Goal: Task Accomplishment & Management: Manage account settings

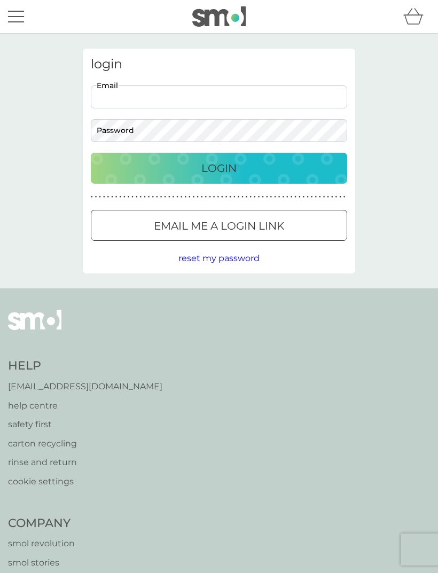
type input "sian.mcgee@yahoo.co.uk"
click at [219, 168] on button "Login" at bounding box center [219, 168] width 256 height 31
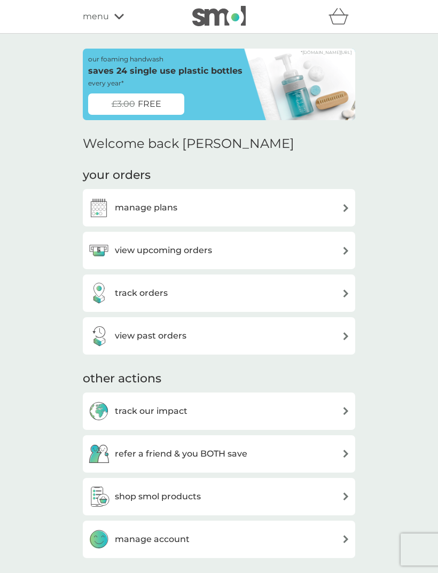
click at [285, 254] on div "view upcoming orders" at bounding box center [219, 250] width 262 height 21
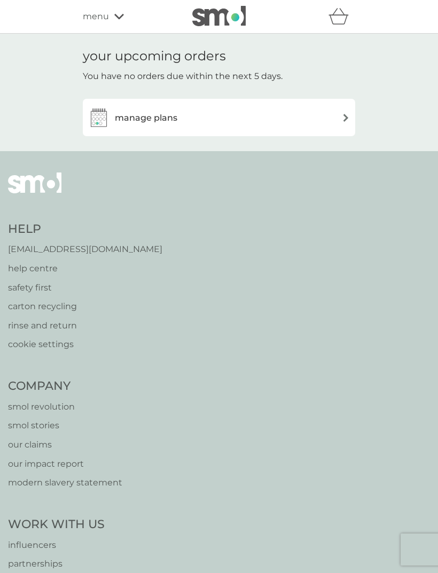
click at [296, 120] on div "manage plans" at bounding box center [219, 117] width 262 height 21
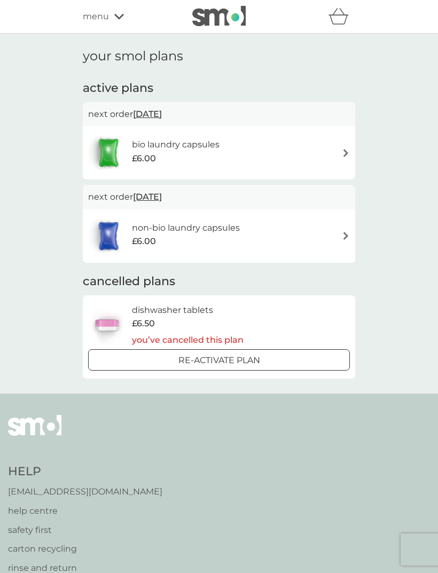
click at [113, 11] on div "menu" at bounding box center [128, 17] width 91 height 14
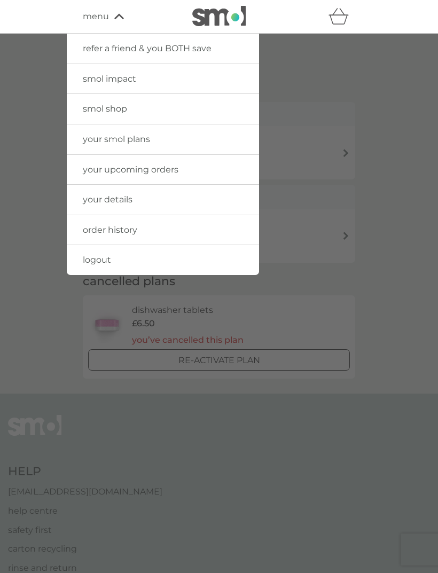
click at [138, 224] on link "order history" at bounding box center [163, 230] width 192 height 30
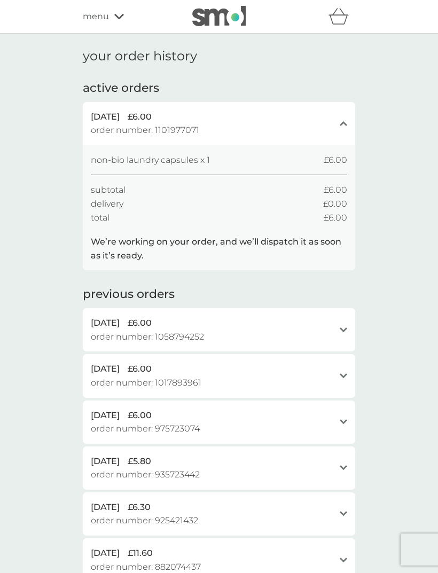
click at [278, 140] on div "[DATE] £6.00 order number: 1101977071 close" at bounding box center [219, 123] width 272 height 43
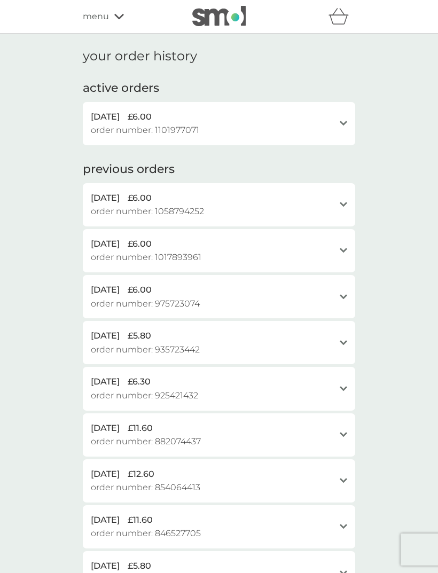
click at [347, 116] on div "[DATE] £6.00 order number: 1101977071 open" at bounding box center [219, 123] width 272 height 43
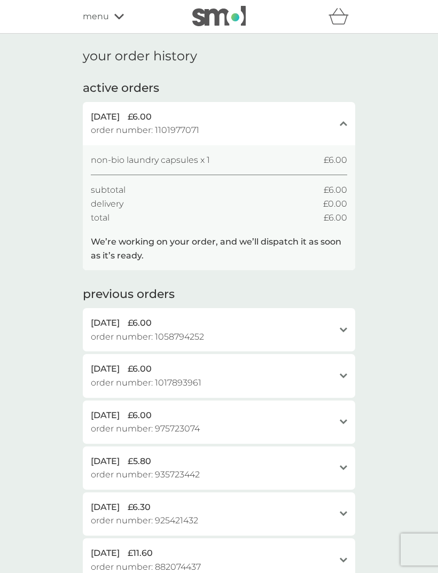
click at [119, 14] on icon at bounding box center [119, 16] width 10 height 6
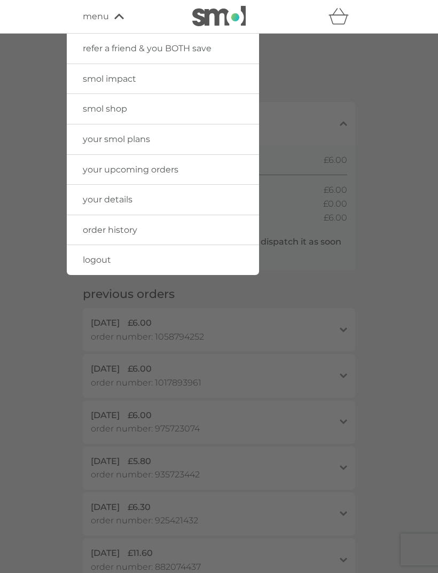
click at [124, 230] on span "order history" at bounding box center [110, 230] width 54 height 10
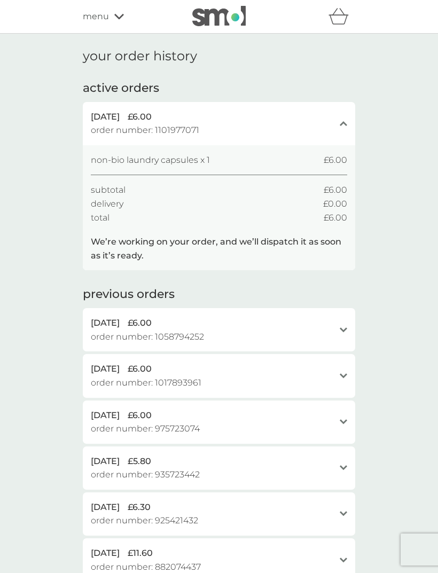
click at [108, 6] on div "refer a friend & you BOTH save smol impact smol shop your smol plans your upcom…" at bounding box center [219, 16] width 272 height 21
click at [117, 22] on div "menu" at bounding box center [128, 17] width 91 height 14
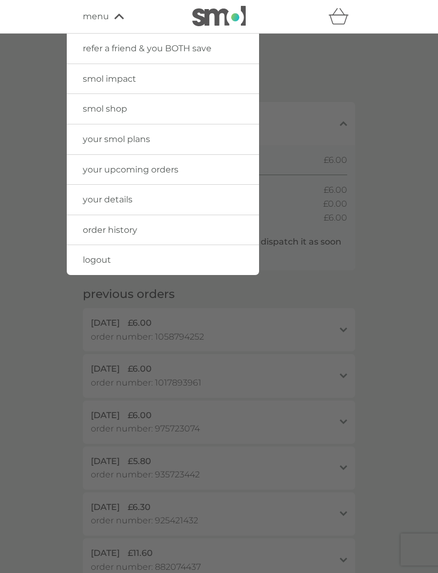
click at [213, 167] on link "your upcoming orders" at bounding box center [163, 170] width 192 height 30
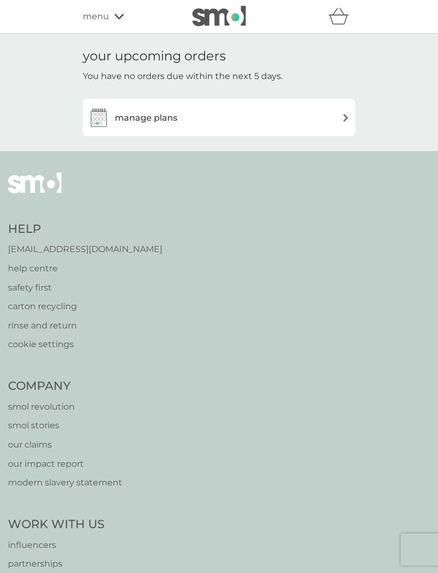
click at [282, 114] on div "manage plans" at bounding box center [219, 117] width 262 height 21
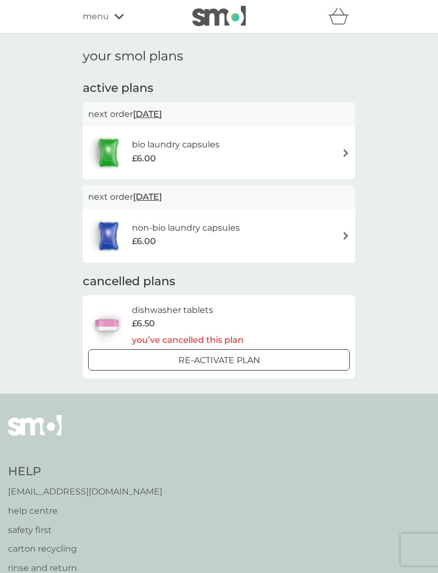
click at [344, 237] on img at bounding box center [346, 236] width 8 height 8
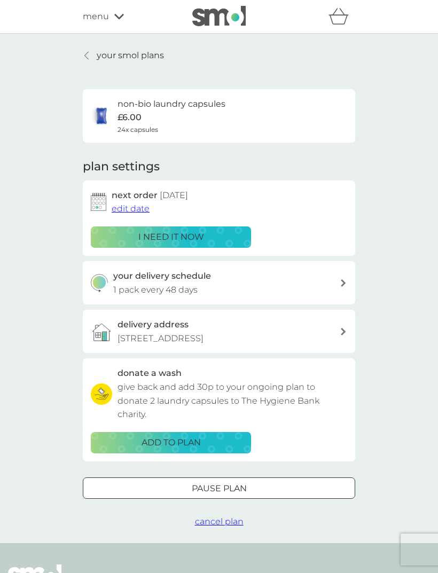
click at [208, 489] on p "Pause plan" at bounding box center [219, 489] width 55 height 14
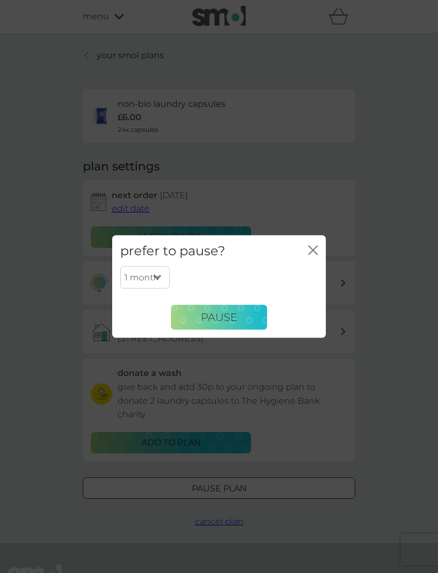
click at [160, 276] on select "1 month 2 months 3 months 4 months 5 months 6 months" at bounding box center [145, 277] width 50 height 22
click at [161, 276] on select "1 month 2 months 3 months 4 months 5 months 6 months" at bounding box center [145, 277] width 50 height 22
select select "6"
click at [239, 319] on button "Pause" at bounding box center [219, 317] width 96 height 26
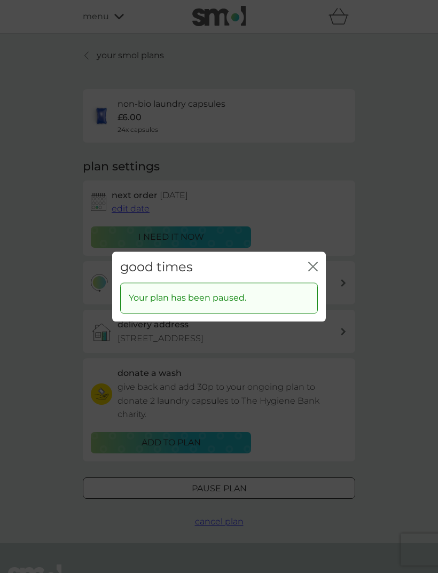
click at [308, 269] on icon "close" at bounding box center [313, 267] width 10 height 10
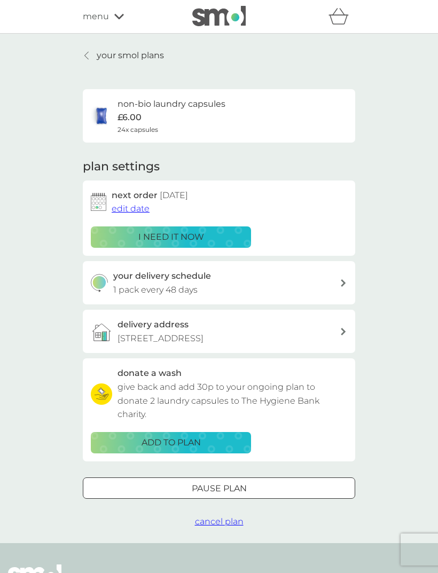
click at [97, 44] on div "your smol plans non-bio laundry capsules £6.00 24x capsules plan settings next …" at bounding box center [219, 288] width 438 height 509
click at [111, 57] on p "your smol plans" at bounding box center [130, 56] width 67 height 14
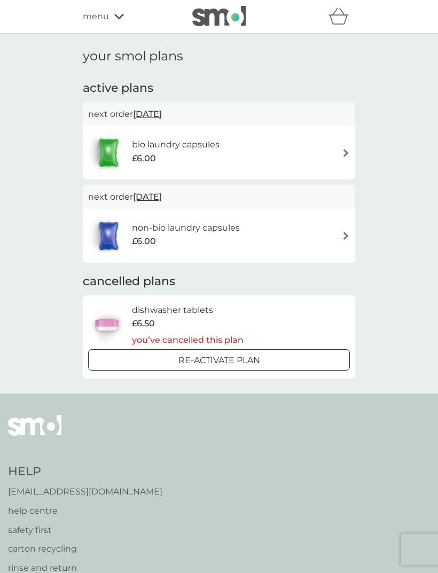
click at [347, 150] on img at bounding box center [346, 153] width 8 height 8
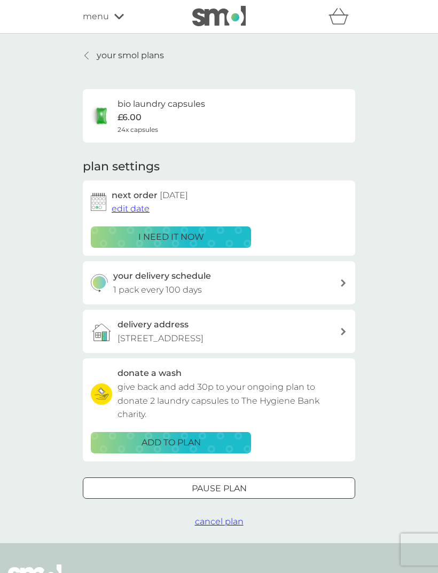
click at [164, 483] on div "Pause plan" at bounding box center [218, 489] width 271 height 14
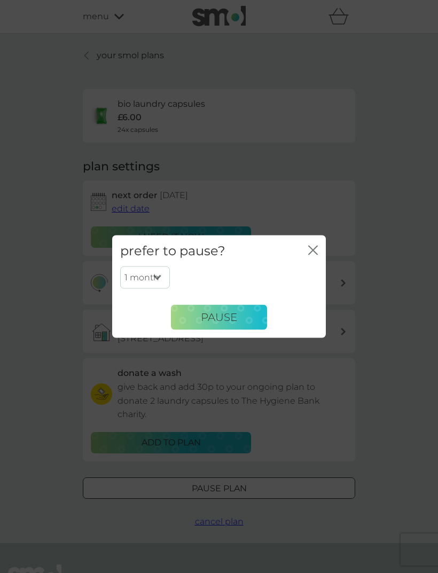
click at [161, 282] on select "1 month 2 months 3 months 4 months 5 months 6 months" at bounding box center [145, 277] width 50 height 22
select select "6"
click at [241, 323] on button "Pause" at bounding box center [219, 317] width 96 height 26
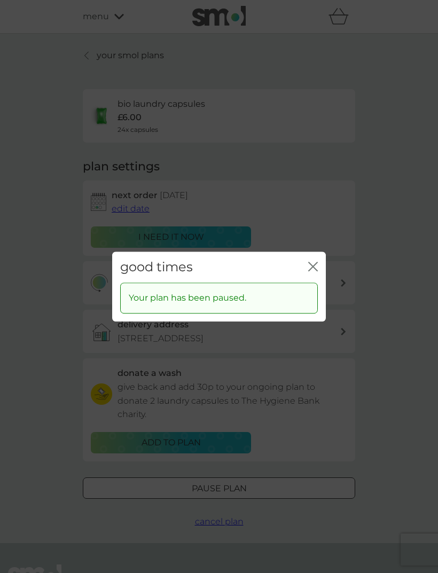
click at [317, 260] on div "good times close" at bounding box center [219, 268] width 214 height 32
click at [317, 266] on icon "close" at bounding box center [313, 267] width 10 height 10
